Goal: Task Accomplishment & Management: Use online tool/utility

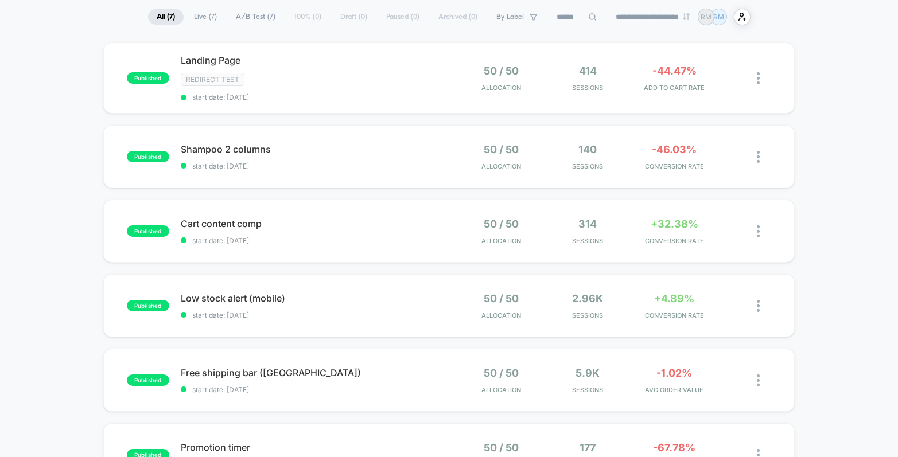
scroll to position [91, 0]
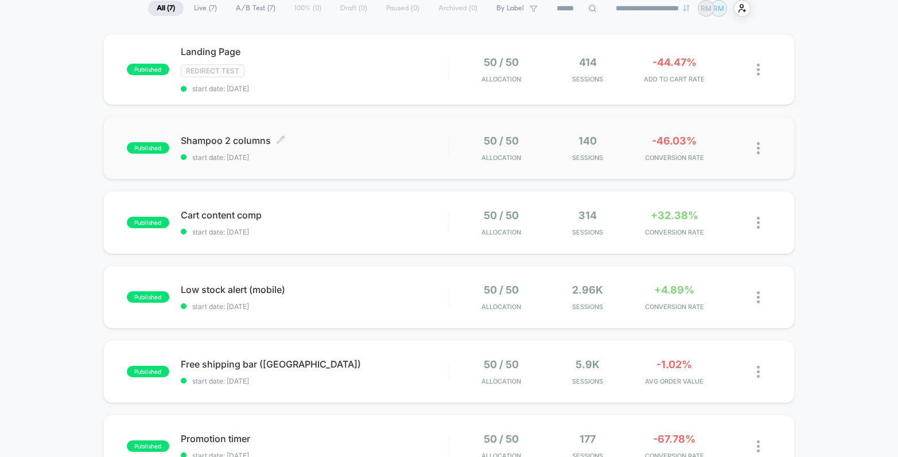
click at [381, 157] on span "start date: [DATE]" at bounding box center [315, 157] width 268 height 9
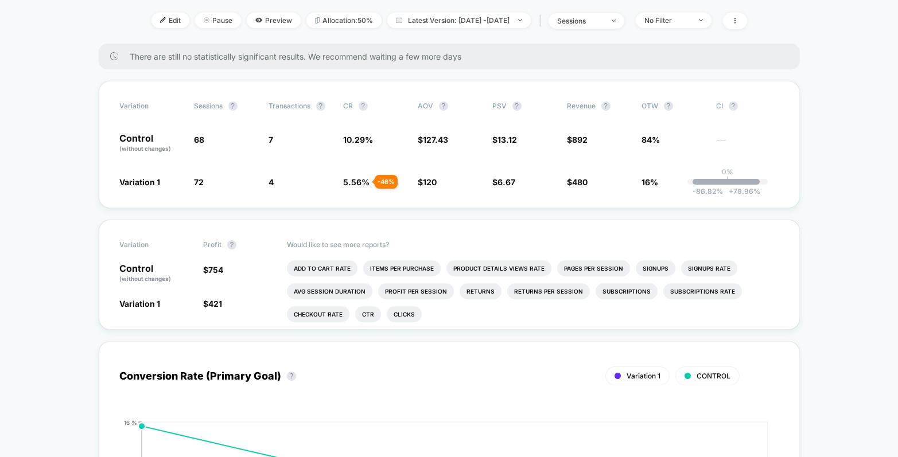
scroll to position [151, 0]
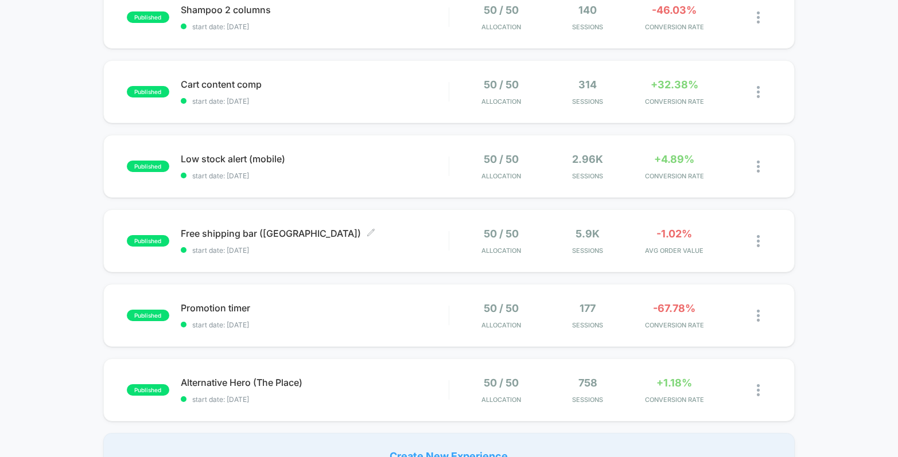
scroll to position [223, 0]
click at [408, 155] on span "Low stock alert (mobile) Click to edit experience details" at bounding box center [315, 158] width 268 height 11
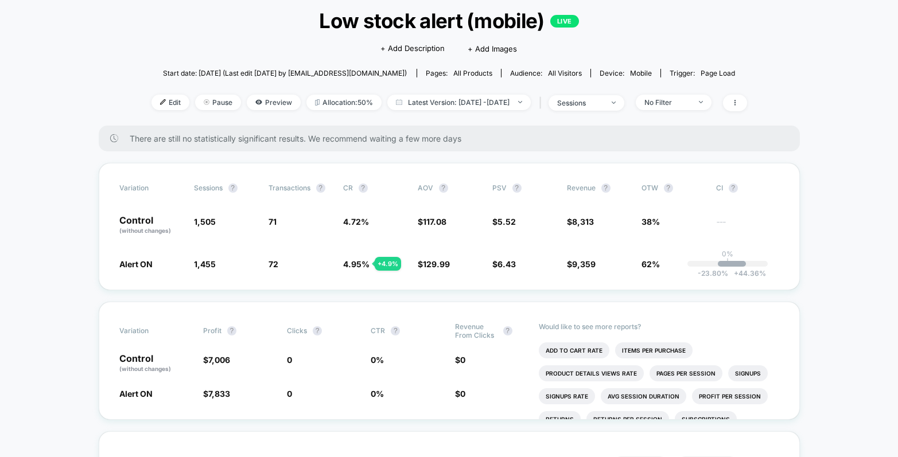
scroll to position [71, 0]
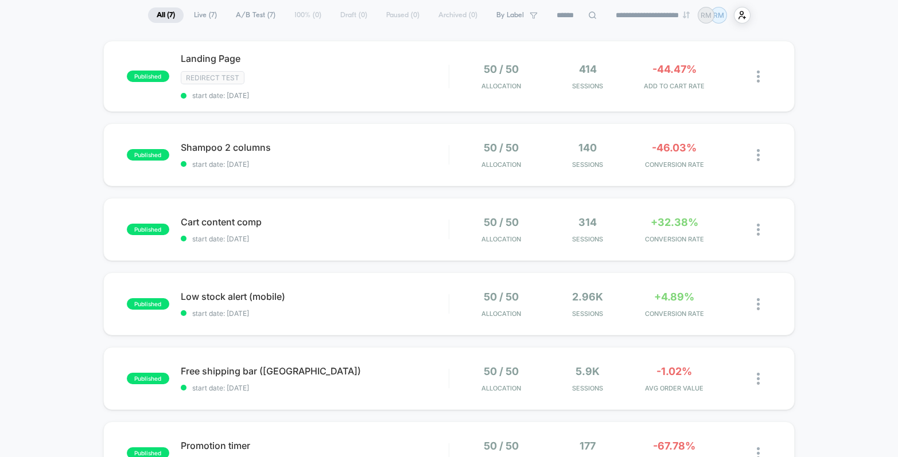
scroll to position [87, 0]
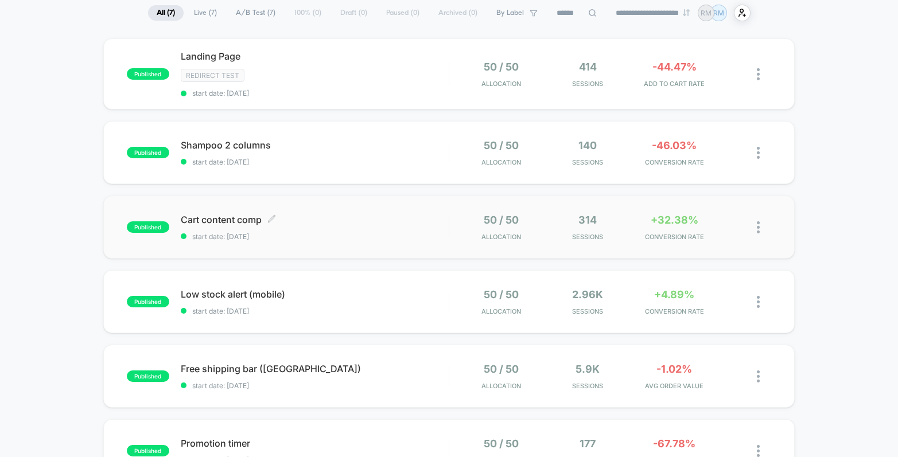
click at [391, 229] on div "Cart content comp Click to edit experience details Click to edit experience det…" at bounding box center [315, 227] width 268 height 27
